Goal: Find specific page/section: Find specific page/section

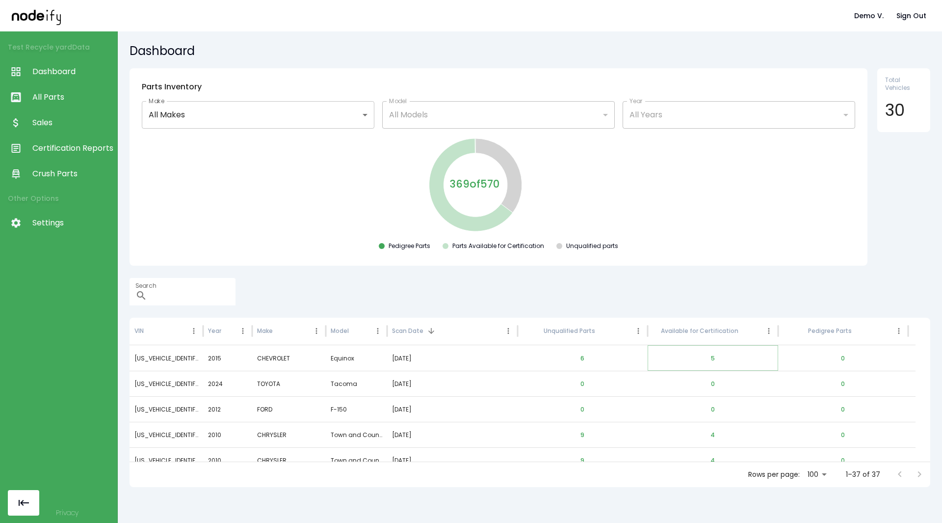
click at [714, 359] on button "5" at bounding box center [713, 359] width 20 height 24
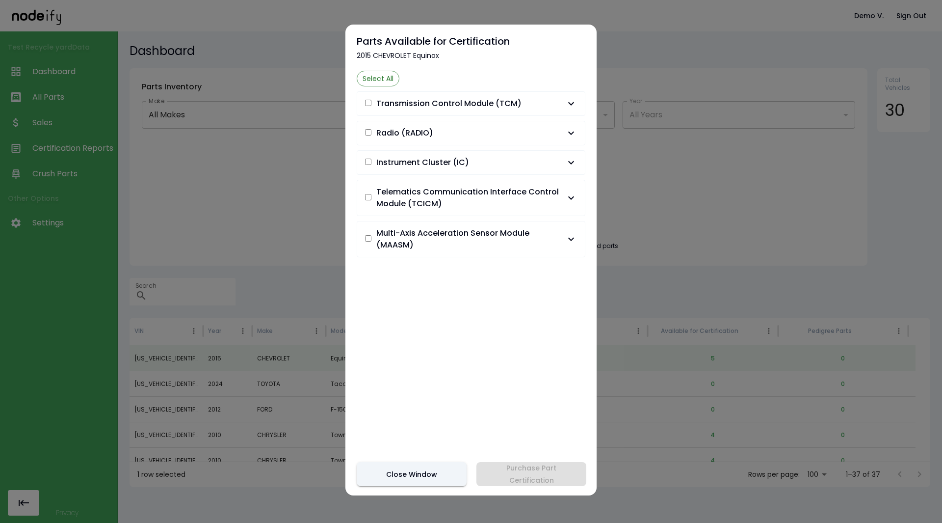
click at [571, 104] on button "Transmission Control Module (TCM)" at bounding box center [471, 104] width 228 height 24
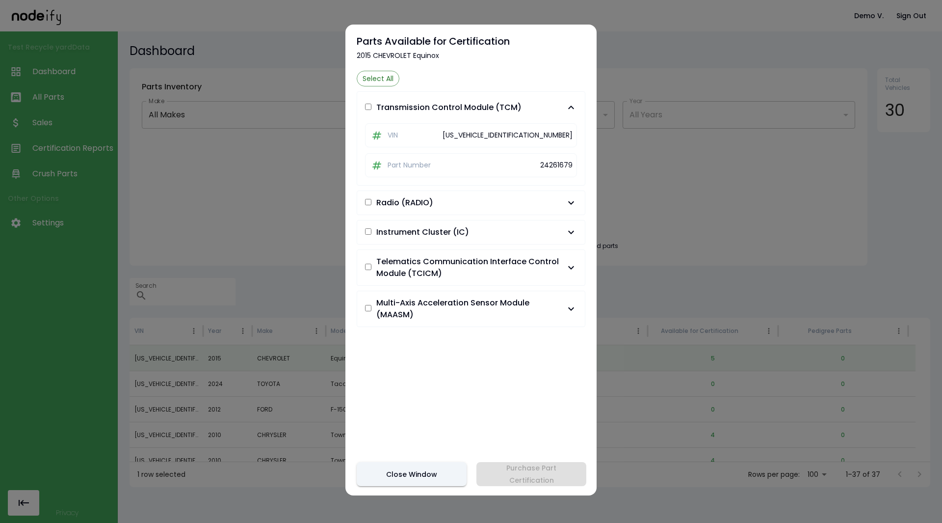
click at [566, 102] on icon "button" at bounding box center [571, 108] width 12 height 12
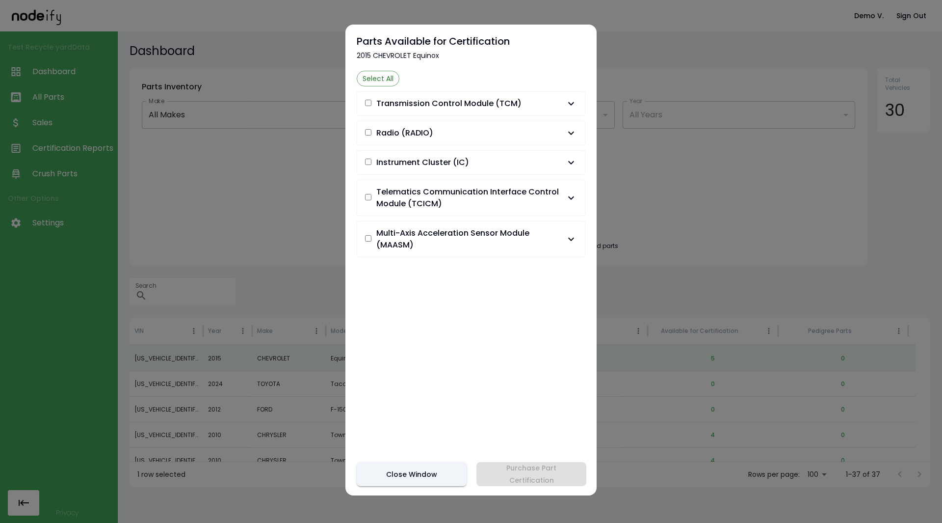
click at [553, 132] on span "Radio (RADIO)" at bounding box center [465, 133] width 200 height 12
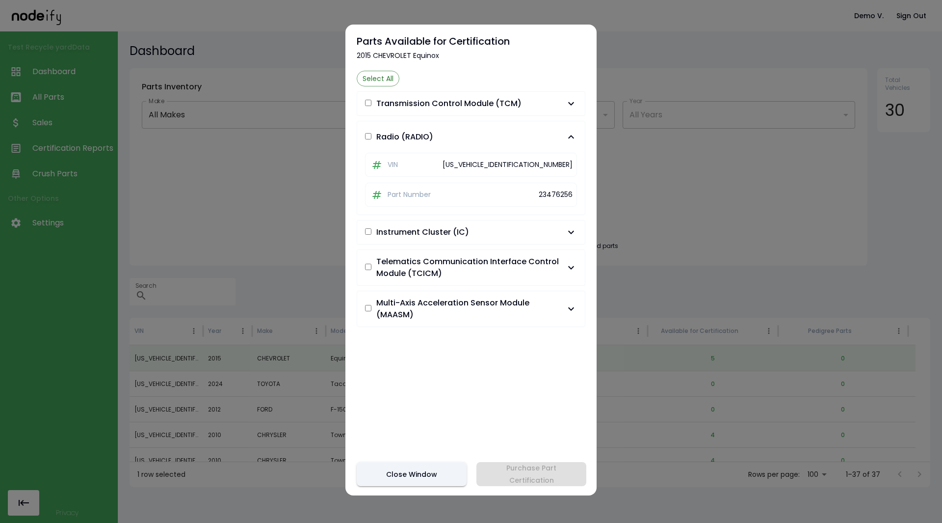
click at [553, 132] on span "Radio (RADIO)" at bounding box center [465, 137] width 200 height 12
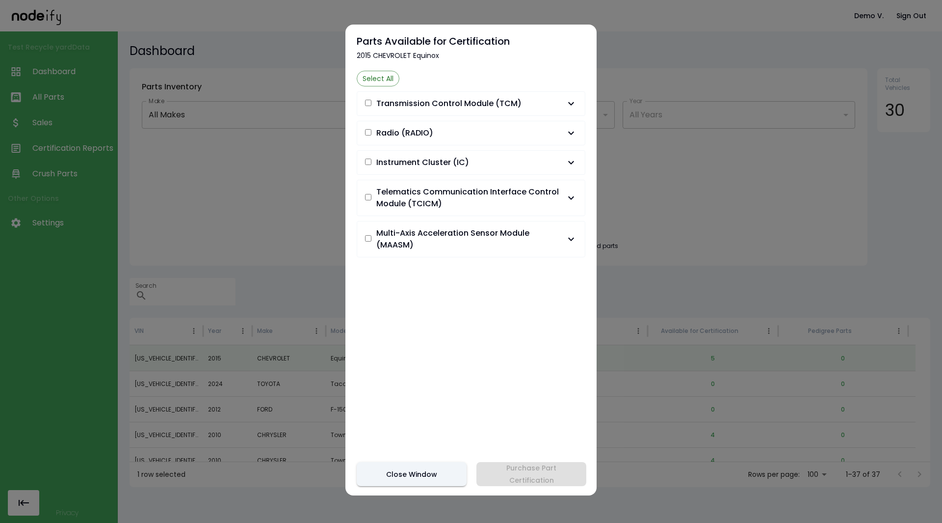
click at [553, 160] on span "Instrument Cluster (IC)" at bounding box center [465, 163] width 200 height 12
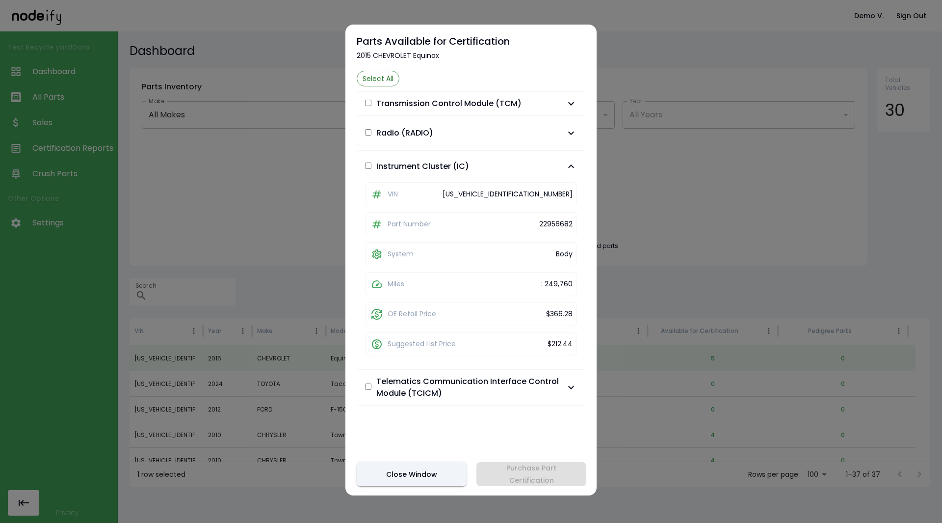
click at [553, 160] on button "Instrument Cluster (IC)" at bounding box center [471, 166] width 228 height 31
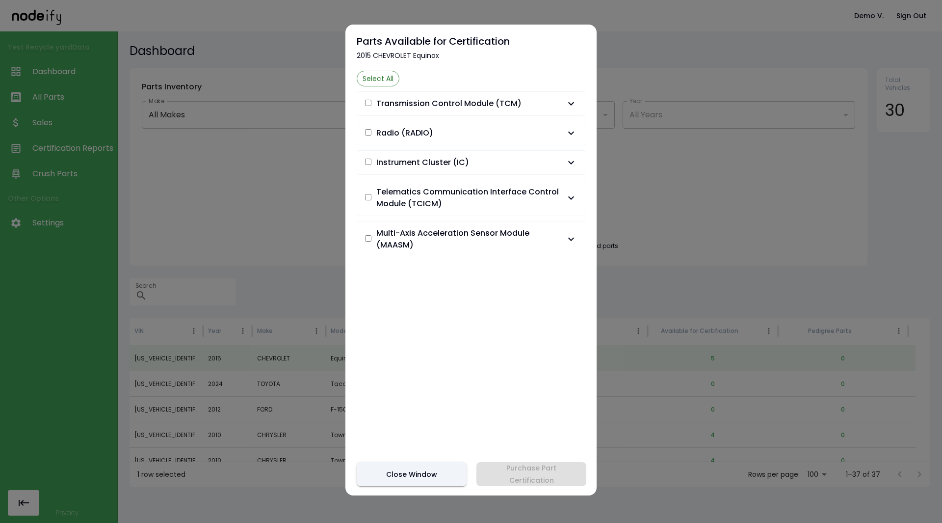
click at [565, 193] on icon "button" at bounding box center [571, 198] width 12 height 12
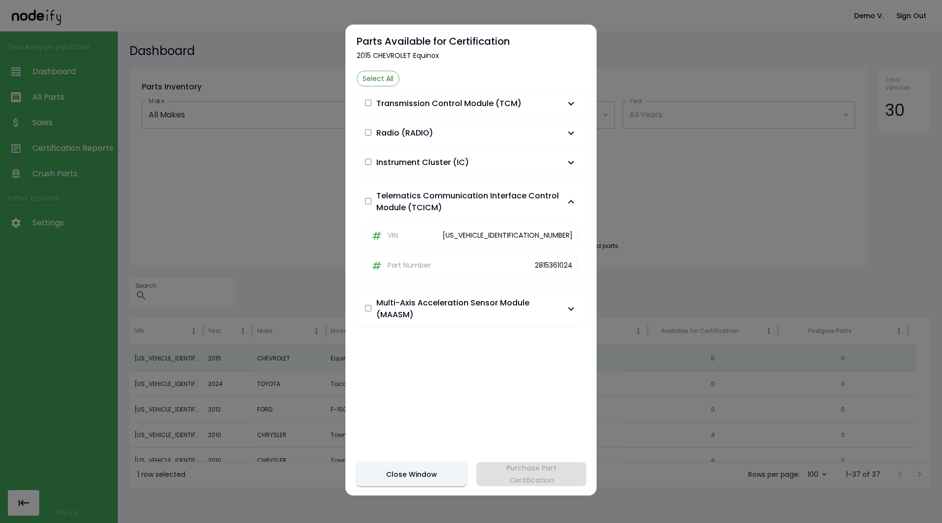
click at [560, 193] on button "Telematics Communication Interface Control Module (TCICM)" at bounding box center [471, 201] width 228 height 43
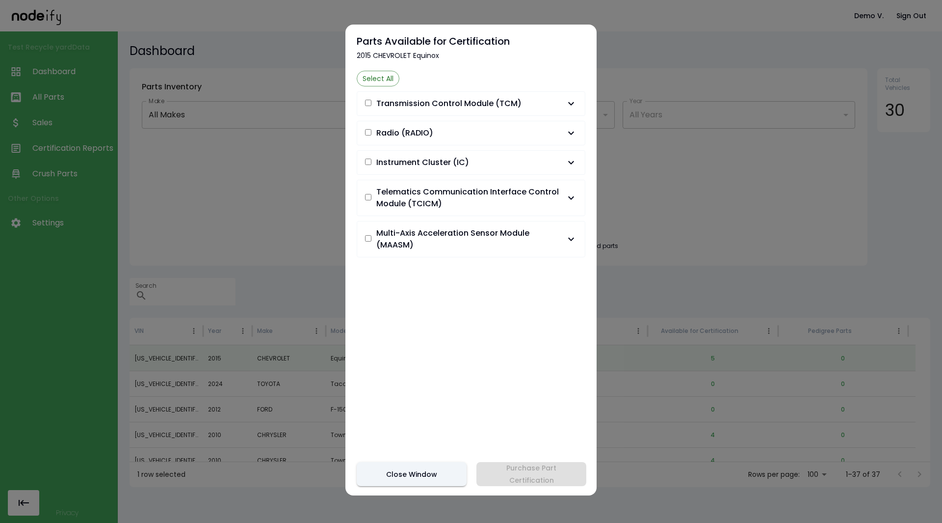
click at [561, 227] on button "Multi-Axis Acceleration Sensor Module (MAASM)" at bounding box center [471, 238] width 228 height 35
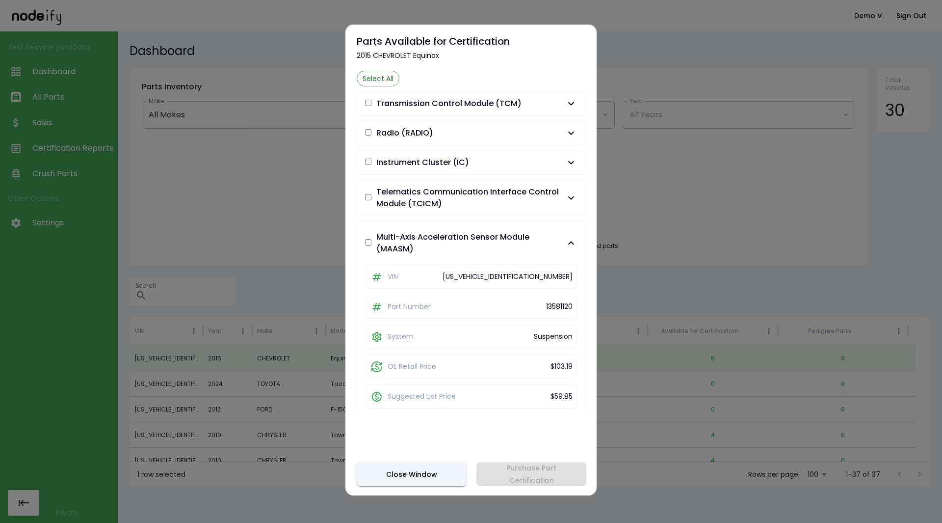
click at [561, 227] on button "Multi-Axis Acceleration Sensor Module (MAASM)" at bounding box center [471, 242] width 228 height 43
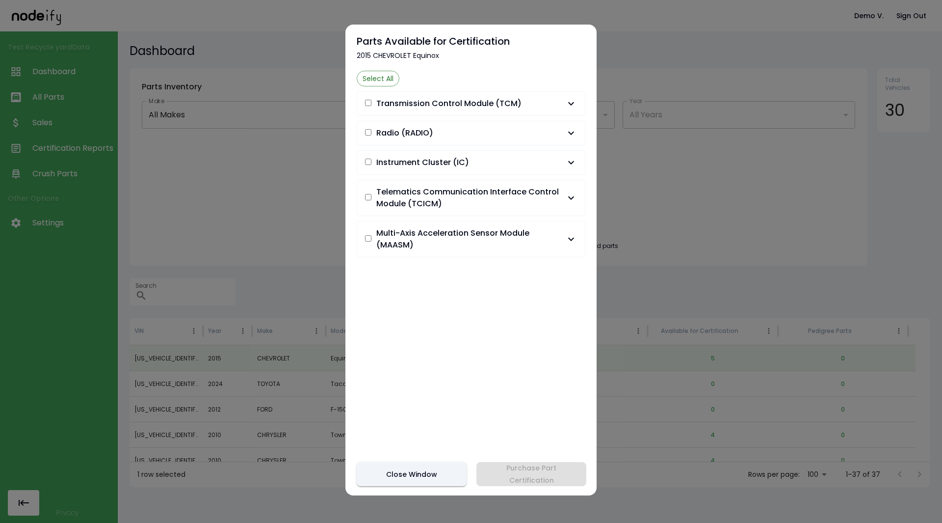
click at [557, 245] on span "Multi-Axis Acceleration Sensor Module (MAASM)" at bounding box center [470, 239] width 189 height 24
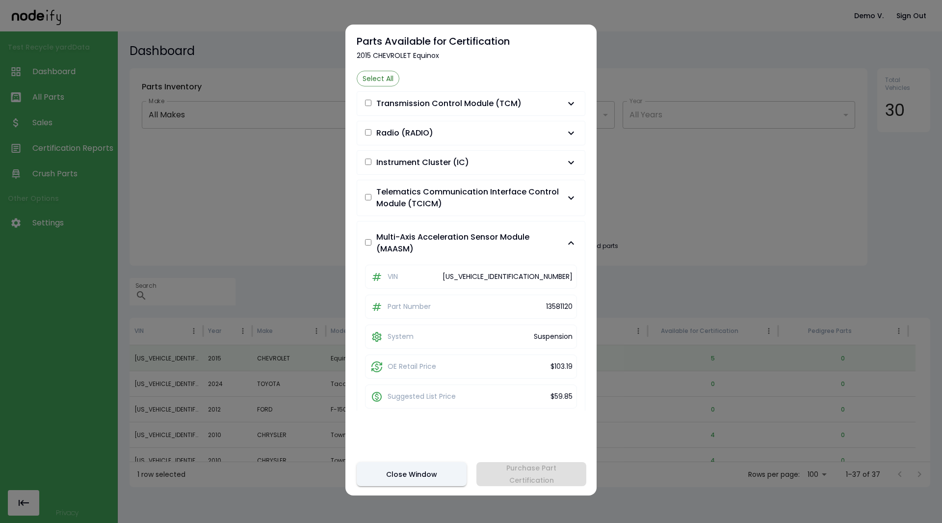
click at [557, 245] on span "Multi-Axis Acceleration Sensor Module (MAASM)" at bounding box center [470, 243] width 189 height 24
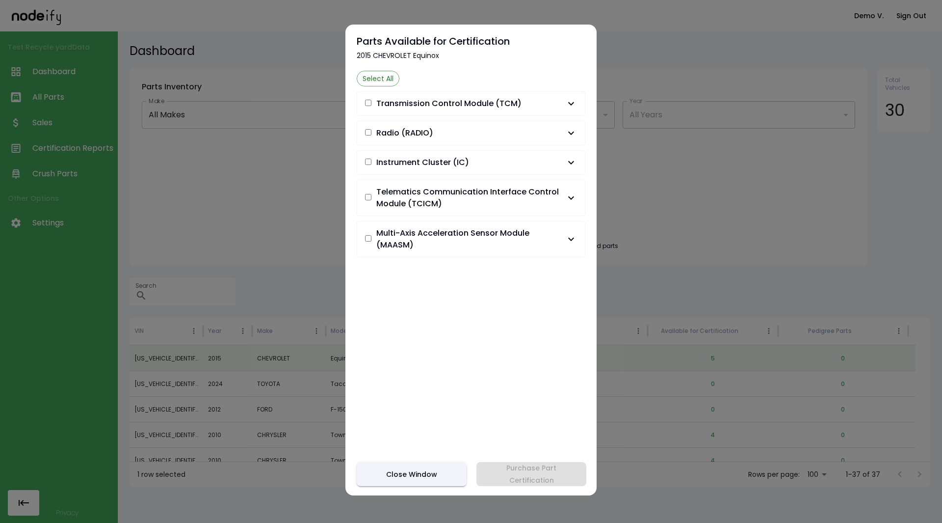
click at [697, 202] on div at bounding box center [471, 261] width 942 height 523
